Goal: Navigation & Orientation: Find specific page/section

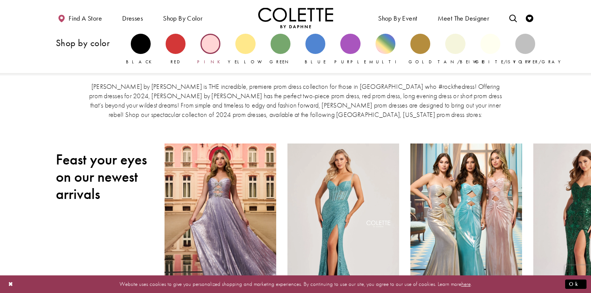
click at [216, 43] on div "Primary block" at bounding box center [211, 44] width 20 height 20
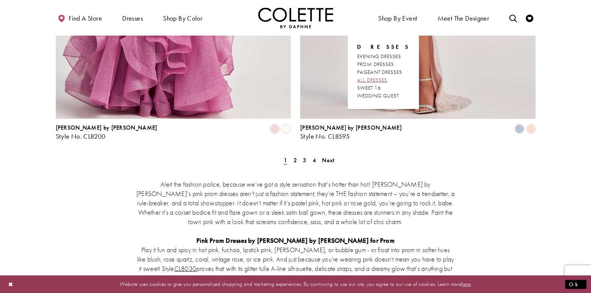
scroll to position [1425, 0]
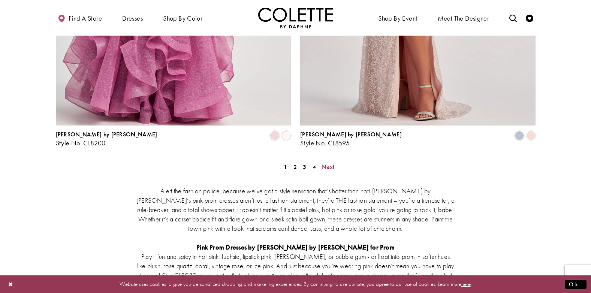
click at [327, 163] on span "Next" at bounding box center [328, 167] width 12 height 8
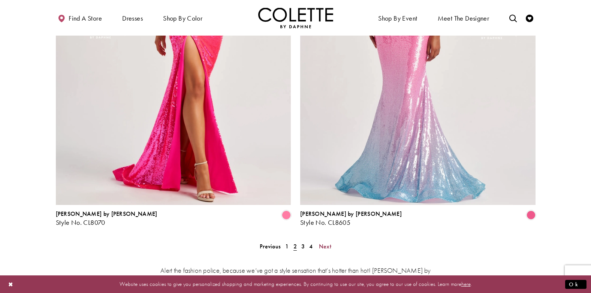
scroll to position [1391, 0]
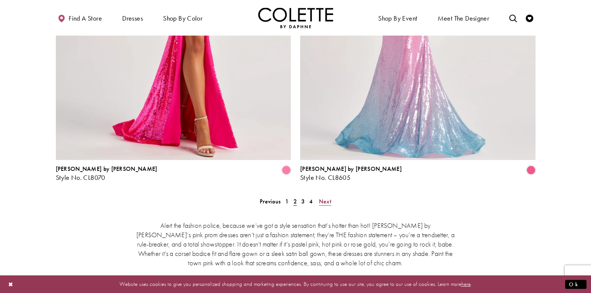
click at [324, 198] on span "Next" at bounding box center [325, 202] width 12 height 8
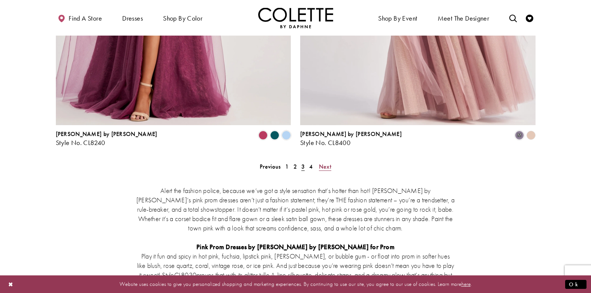
scroll to position [1466, 0]
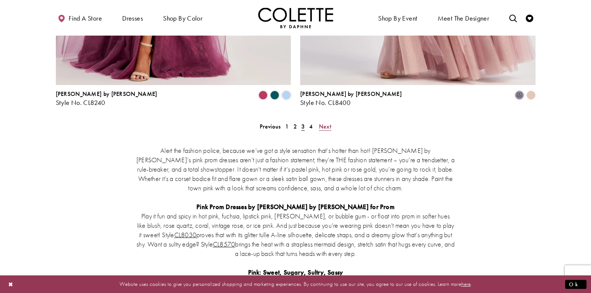
click at [325, 123] on span "Next" at bounding box center [325, 127] width 12 height 8
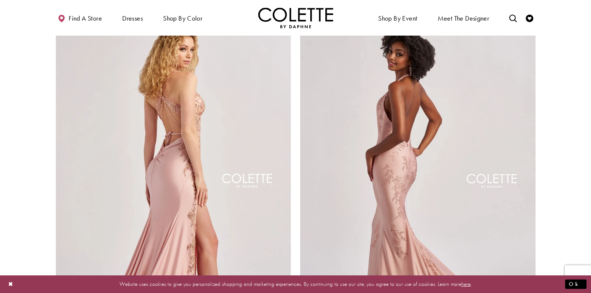
scroll to position [78, 0]
